Goal: Register for event/course

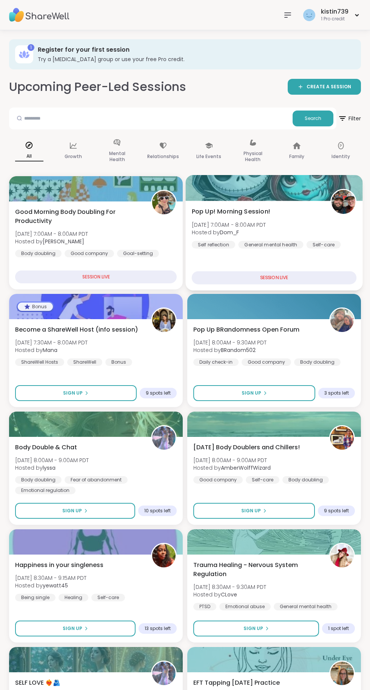
click at [310, 241] on div "Self-care" at bounding box center [323, 245] width 34 height 8
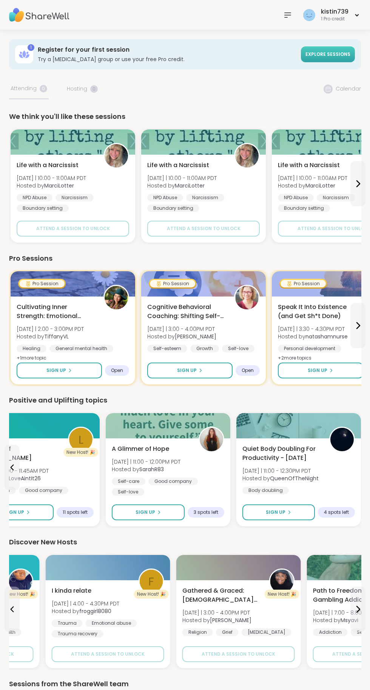
click at [314, 52] on span "Explore sessions" at bounding box center [327, 54] width 45 height 6
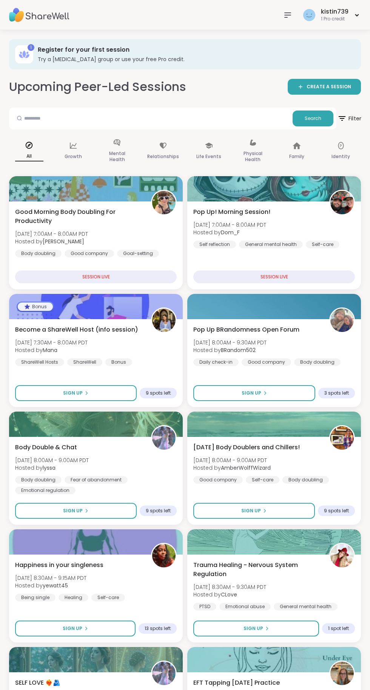
click at [341, 114] on icon at bounding box center [341, 118] width 9 height 9
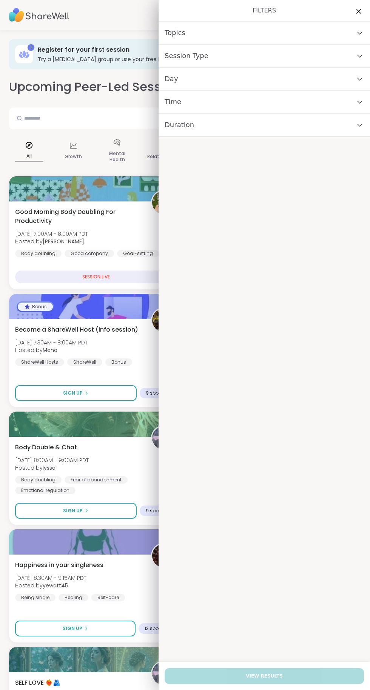
click at [173, 103] on span "Time" at bounding box center [172, 102] width 17 height 11
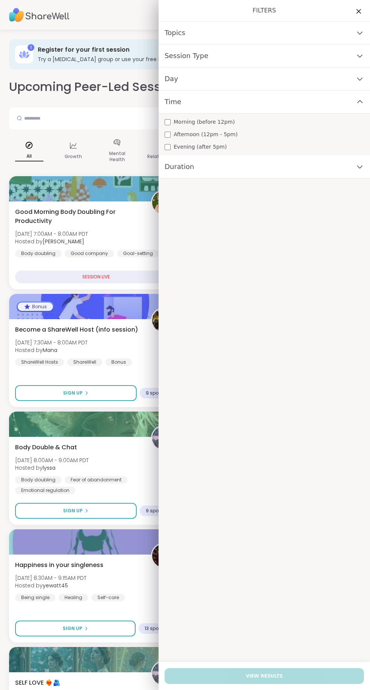
click at [182, 112] on div "Time" at bounding box center [263, 102] width 211 height 23
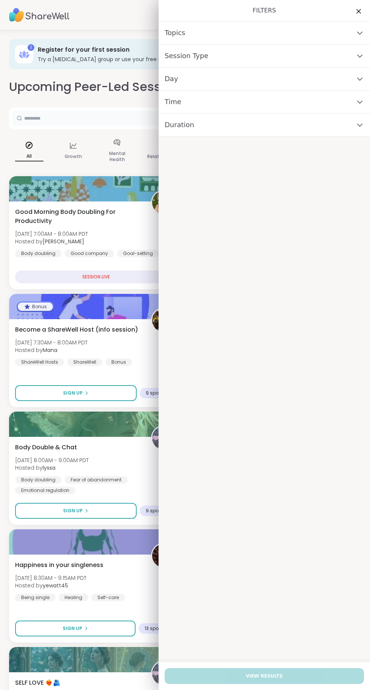
click at [117, 118] on input "text" at bounding box center [150, 117] width 277 height 15
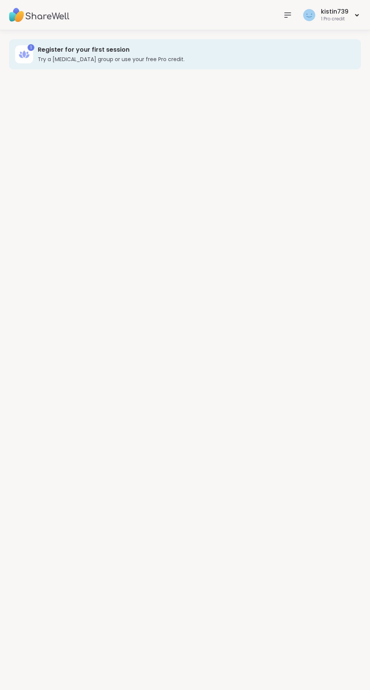
click at [187, 109] on div "1 Register for your first session Try a [MEDICAL_DATA] group or use your free P…" at bounding box center [185, 360] width 370 height 660
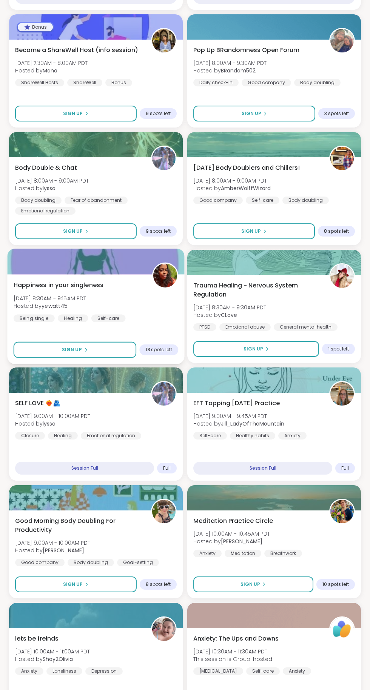
scroll to position [278, 0]
